Goal: Check status: Check status

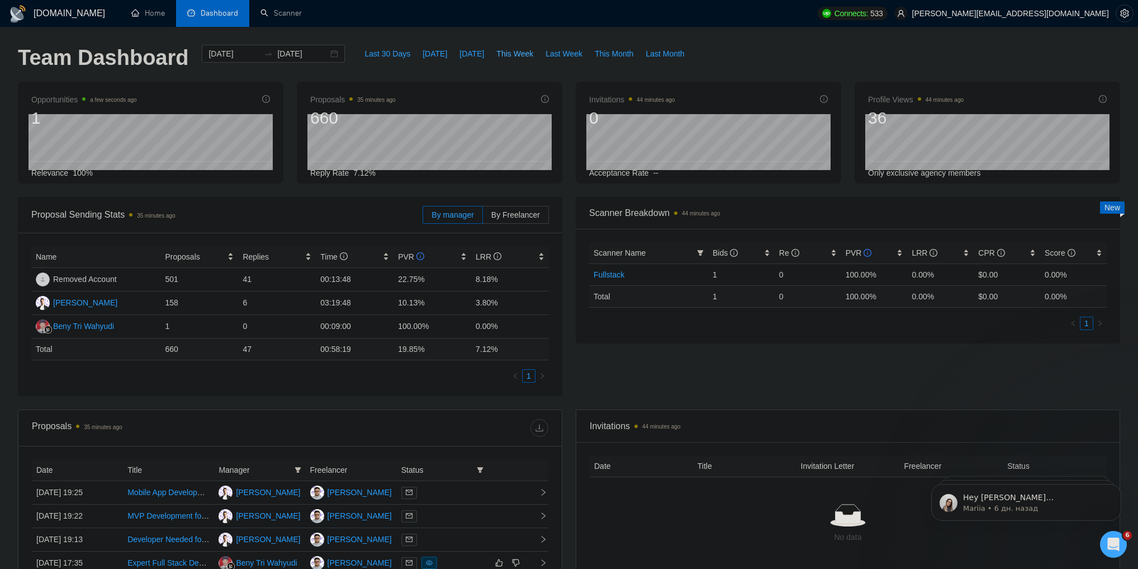
click at [500, 58] on span "This Week" at bounding box center [514, 54] width 37 height 12
type input "[DATE]"
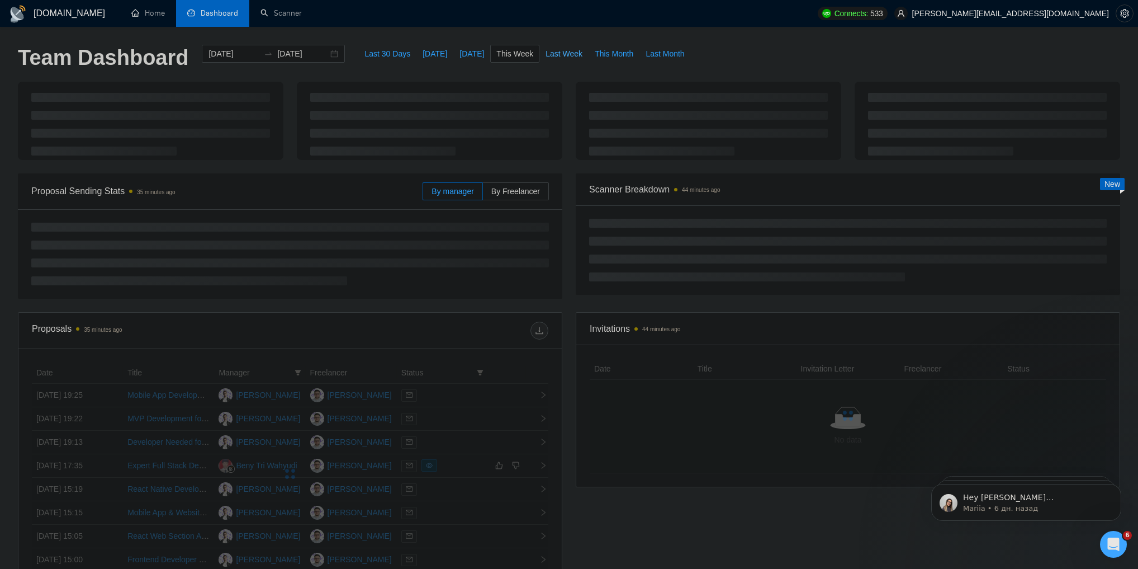
click at [546, 56] on span "Last Week" at bounding box center [564, 54] width 37 height 12
type input "[DATE]"
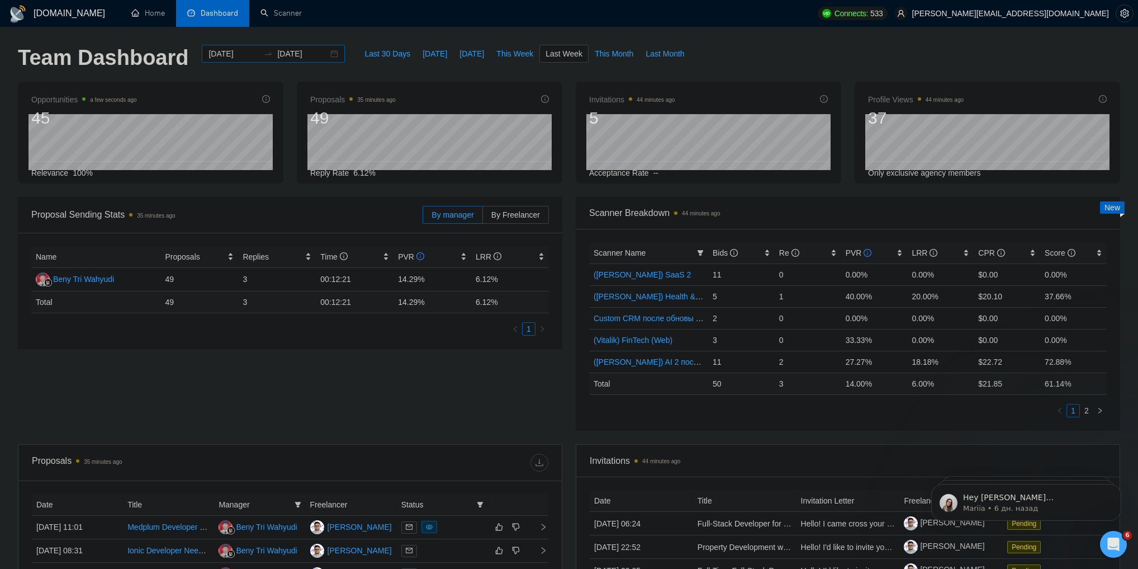
click at [325, 54] on div "[DATE] [DATE]" at bounding box center [273, 54] width 143 height 18
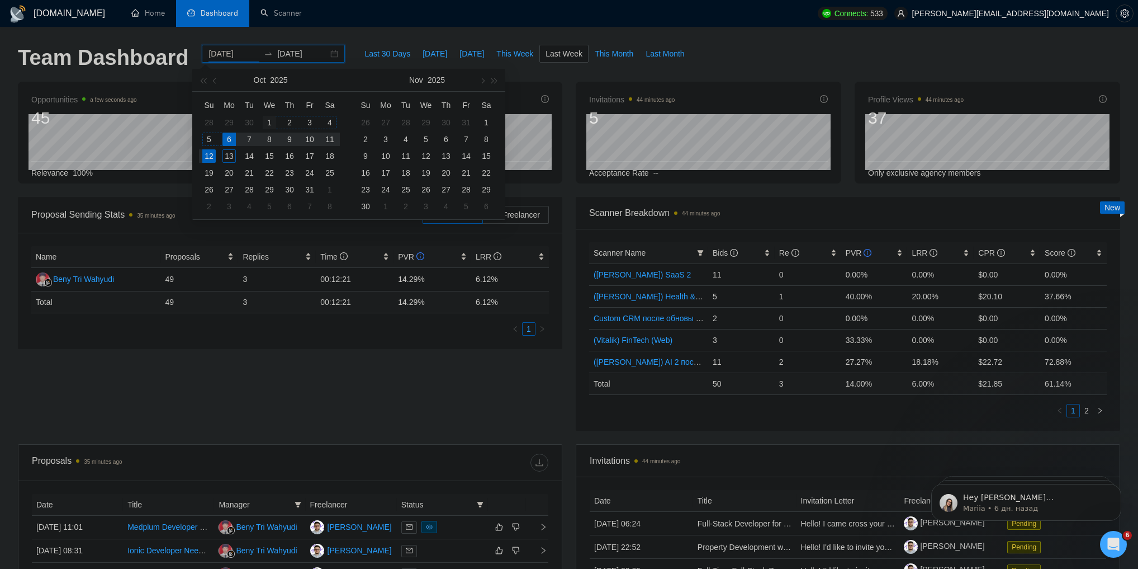
type input "[DATE]"
click at [269, 121] on div "1" at bounding box center [269, 122] width 13 height 13
click at [229, 120] on table "Su Mo Tu We Th Fr Sa 28 29 30 1 2 3 4 5 6 7 8 9 10 11 12 13 14 15 16 17 18 19 2…" at bounding box center [269, 155] width 141 height 119
type input "[DATE]"
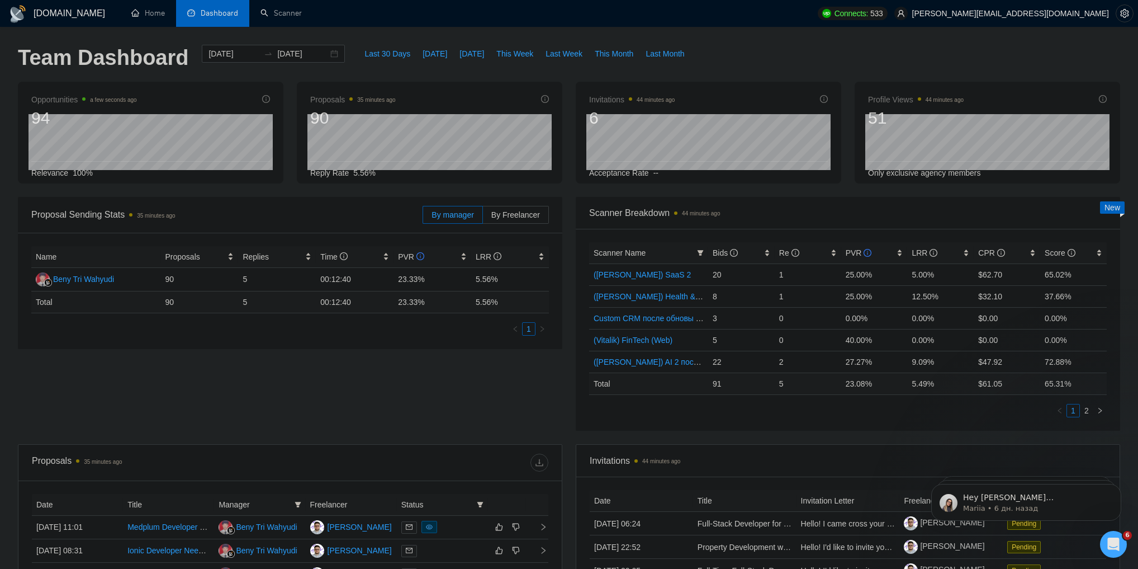
click at [353, 356] on div "Proposal Sending Stats 35 minutes ago By manager By Freelancer Name Proposals R…" at bounding box center [569, 320] width 1116 height 247
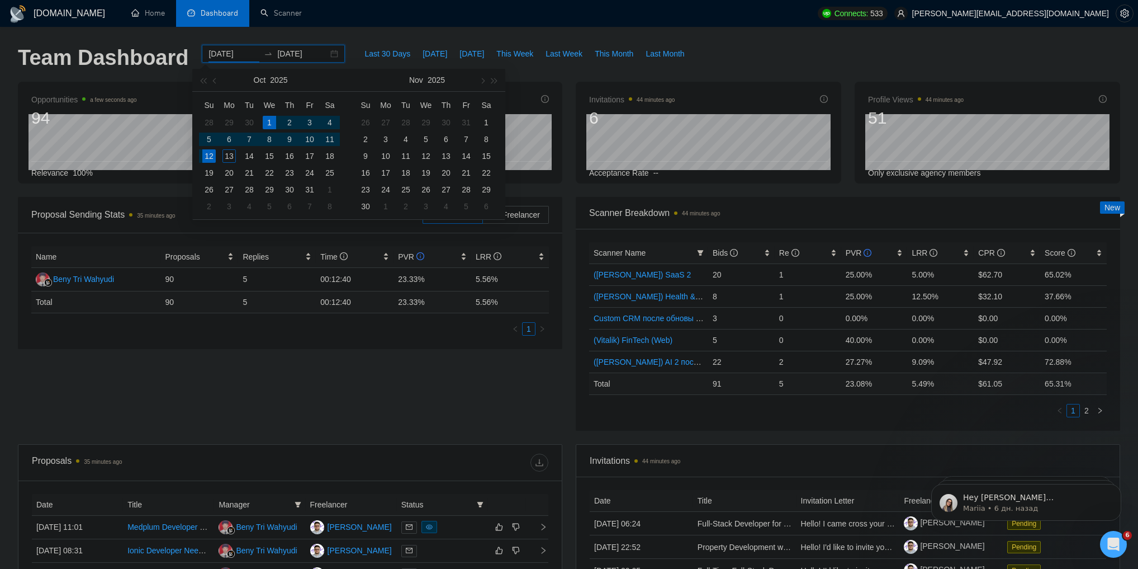
click at [230, 57] on input "[DATE]" at bounding box center [234, 54] width 51 height 12
type input "[DATE]"
click at [233, 119] on div "29" at bounding box center [229, 122] width 13 height 13
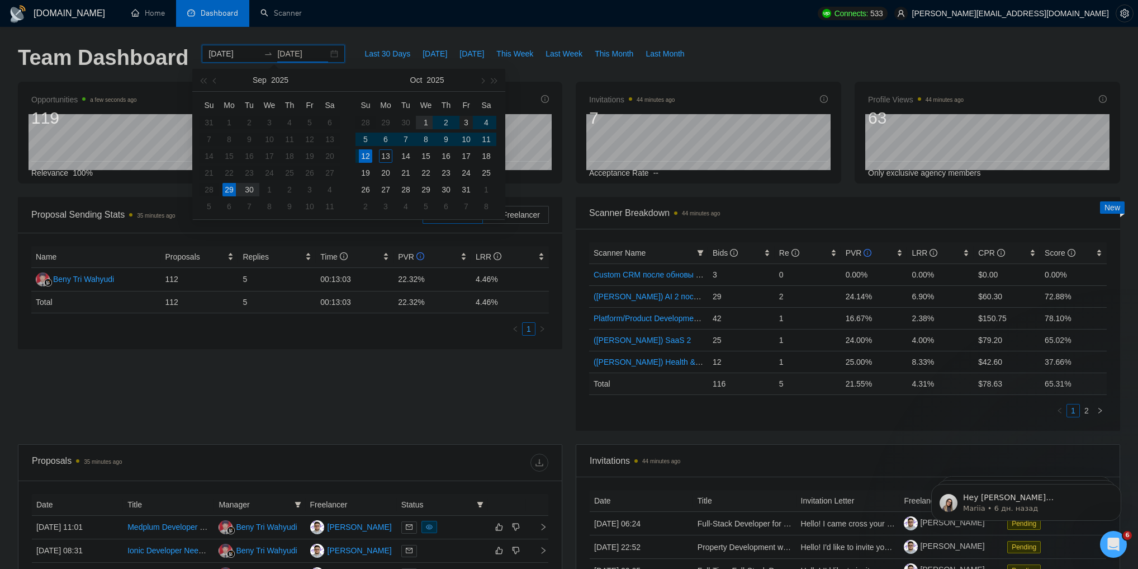
type input "[DATE]"
click at [463, 120] on div "3" at bounding box center [466, 122] width 13 height 13
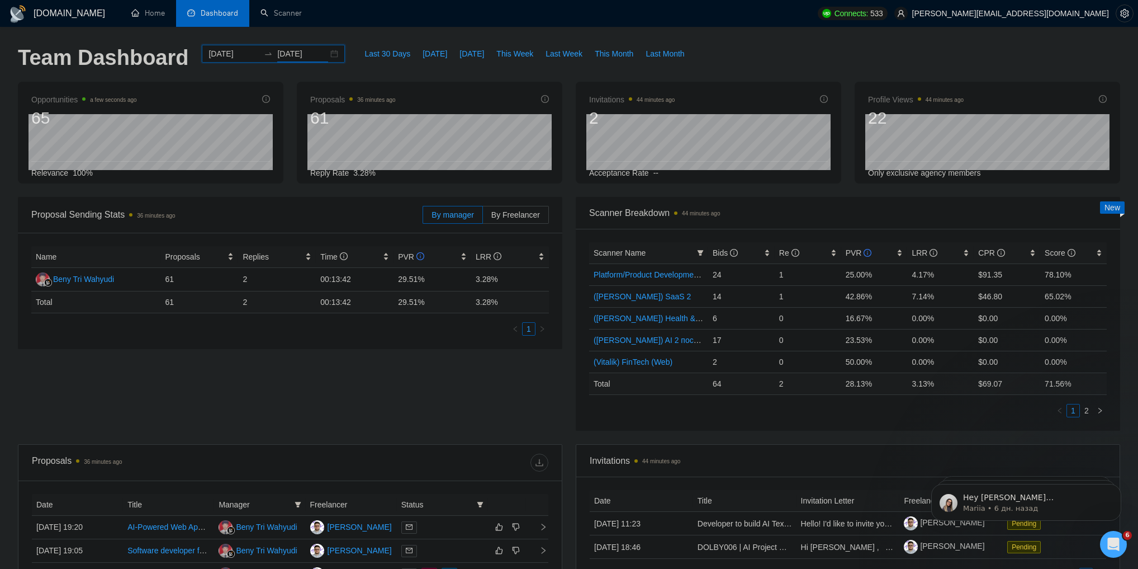
click at [320, 54] on div "[DATE] [DATE]" at bounding box center [273, 54] width 143 height 18
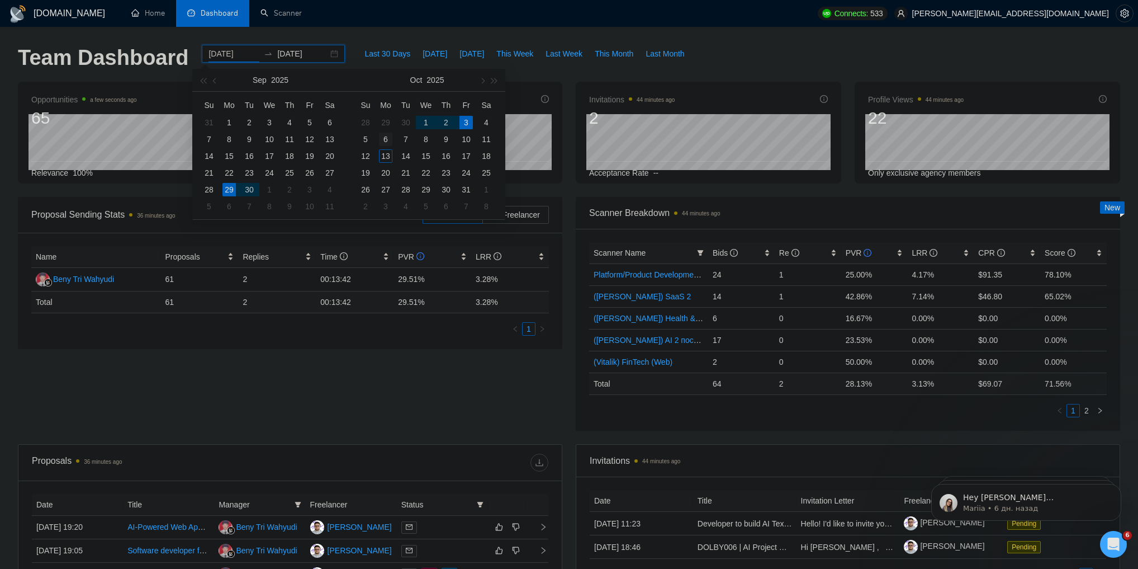
type input "[DATE]"
click at [387, 139] on div "6" at bounding box center [385, 139] width 13 height 13
type input "[DATE]"
click at [387, 154] on div "13" at bounding box center [385, 155] width 13 height 13
